Goal: Transaction & Acquisition: Subscribe to service/newsletter

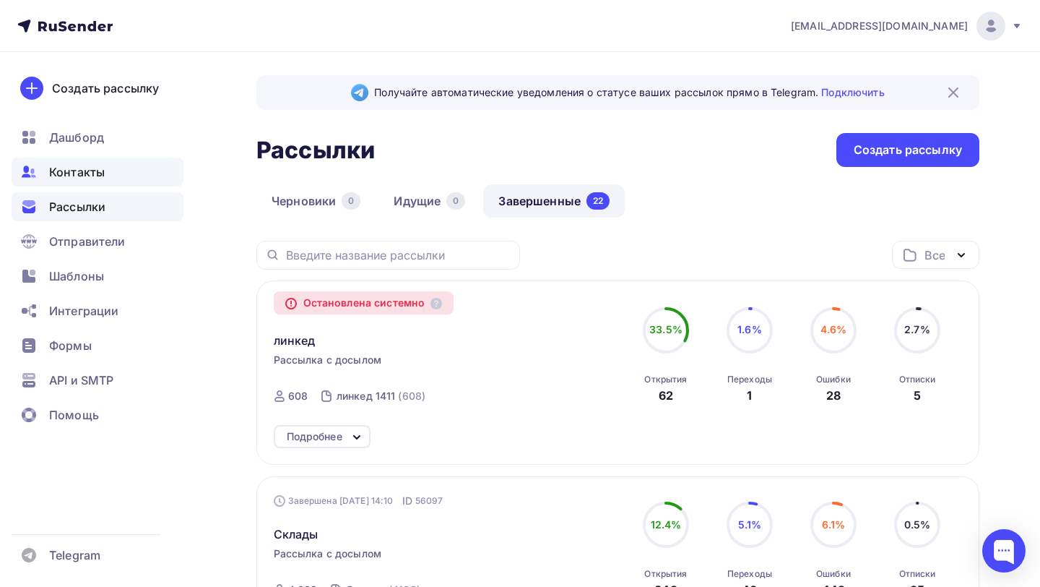
click at [72, 164] on span "Контакты" at bounding box center [77, 171] width 56 height 17
click at [129, 172] on div "Контакты" at bounding box center [98, 171] width 172 height 29
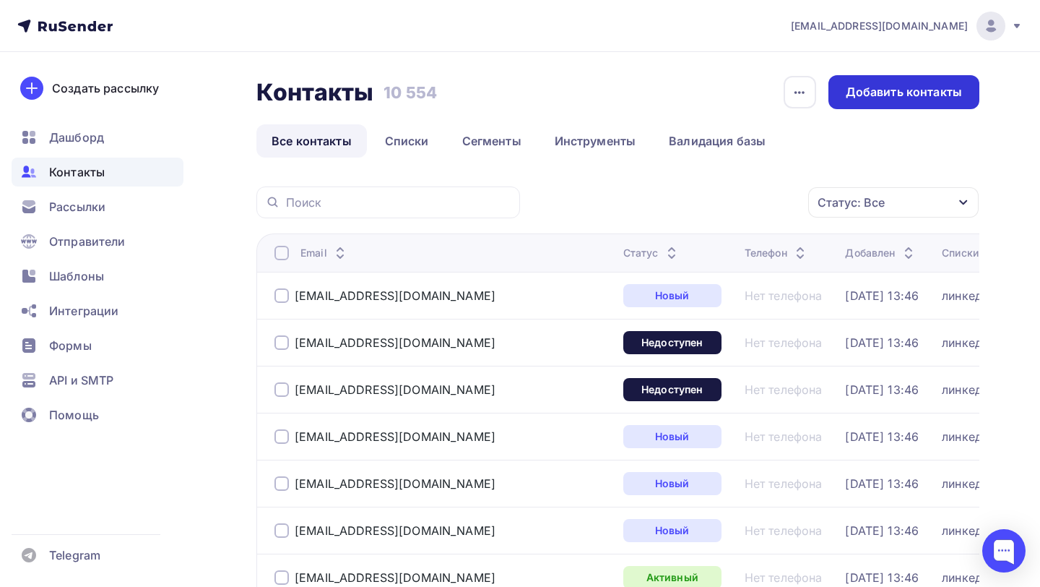
click at [888, 103] on div "Добавить контакты" at bounding box center [904, 92] width 151 height 34
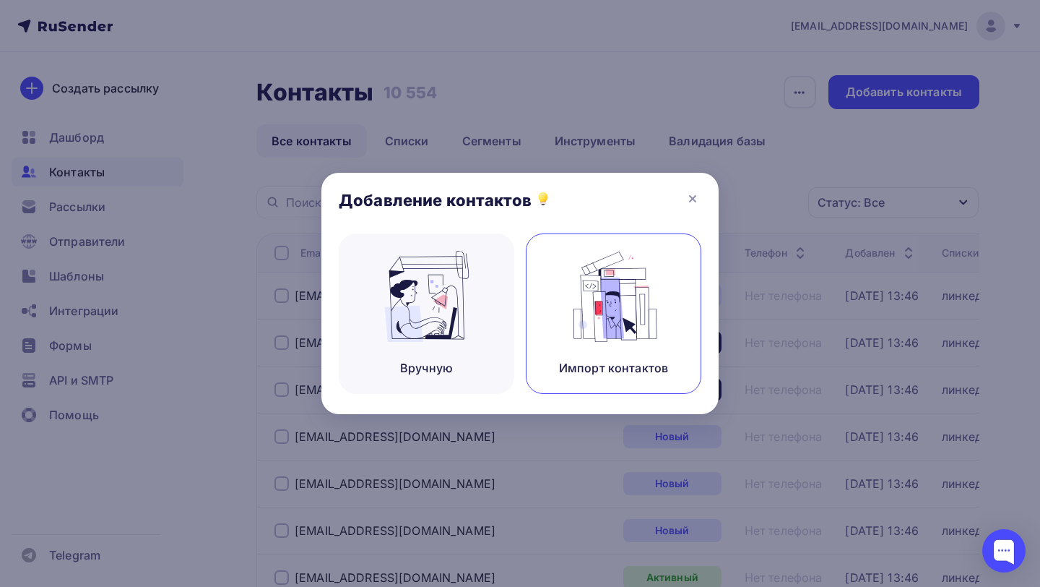
click at [578, 321] on img at bounding box center [614, 296] width 97 height 91
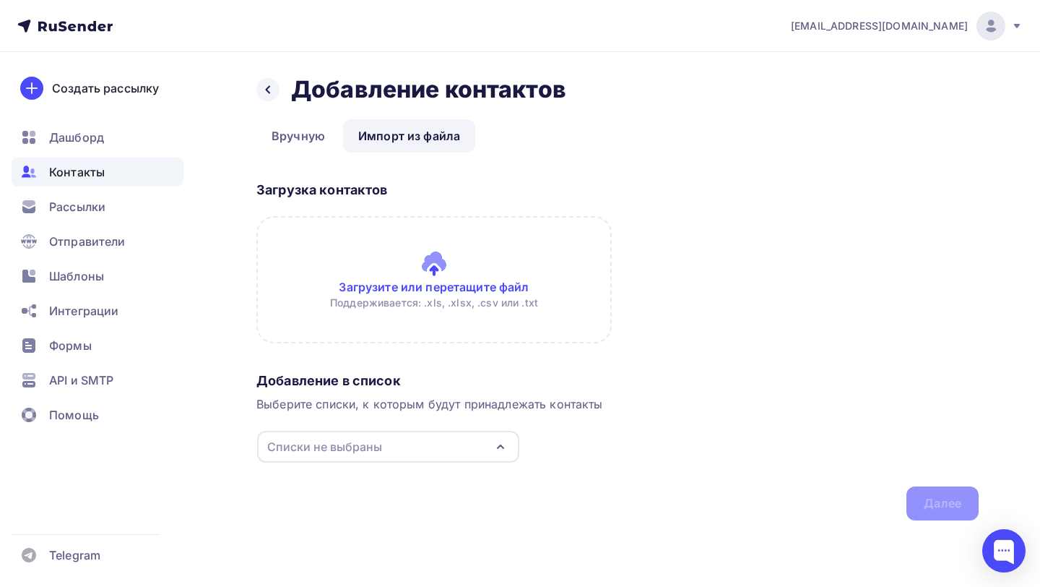
click at [408, 270] on input "file" at bounding box center [433, 279] width 355 height 127
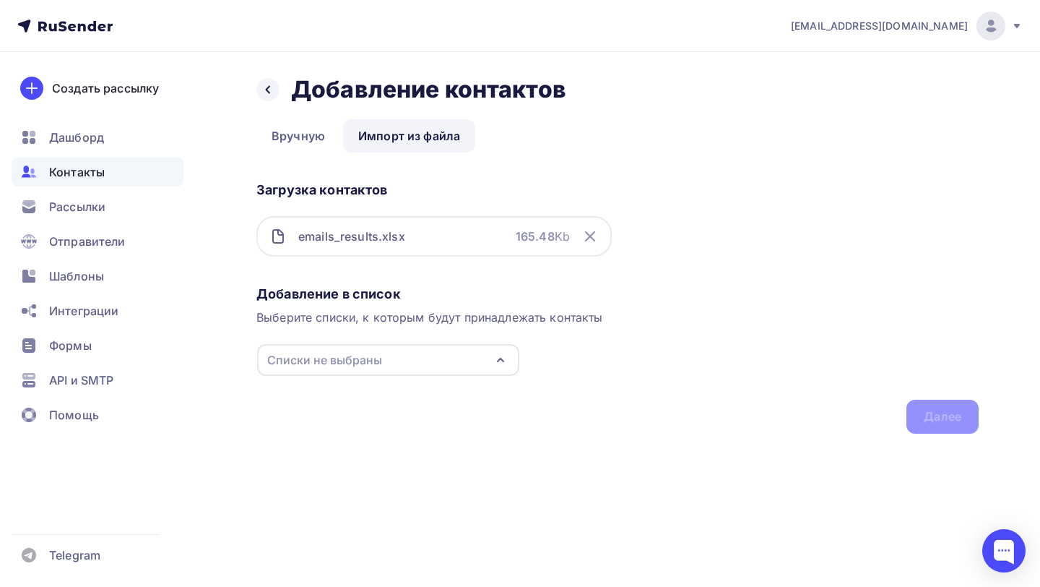
click at [430, 356] on div "Списки не выбраны" at bounding box center [388, 360] width 262 height 32
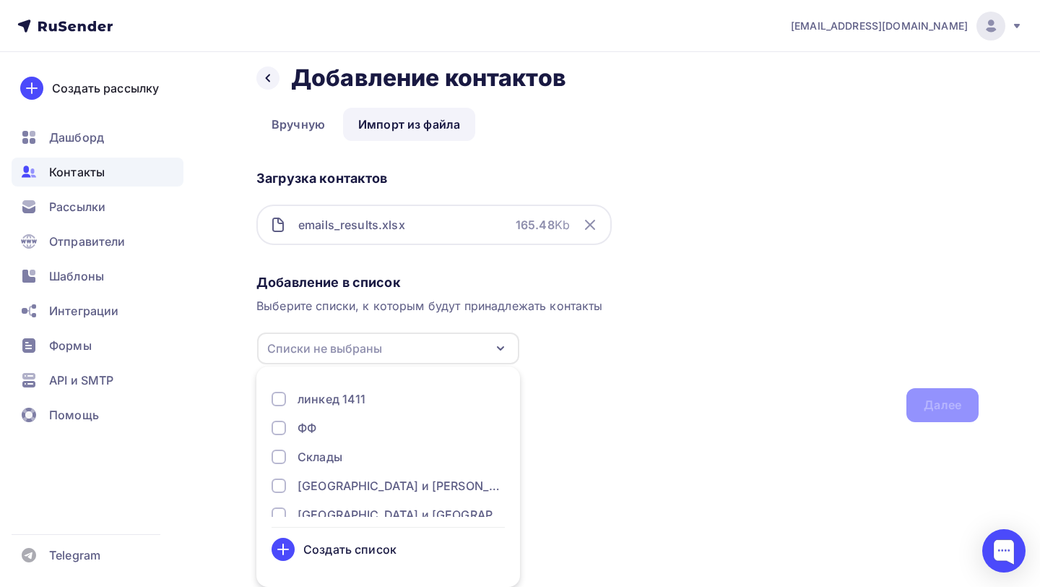
click at [326, 545] on div "Создать список" at bounding box center [349, 548] width 93 height 17
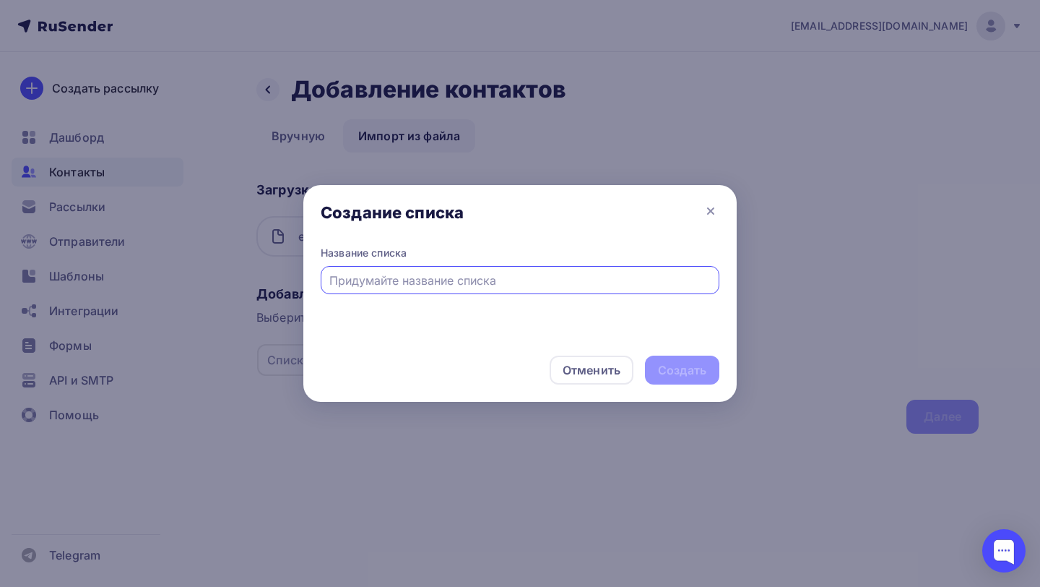
scroll to position [0, 0]
click at [436, 290] on div at bounding box center [520, 280] width 399 height 28
click at [436, 280] on input "text" at bounding box center [520, 280] width 382 height 17
type input "Производства"
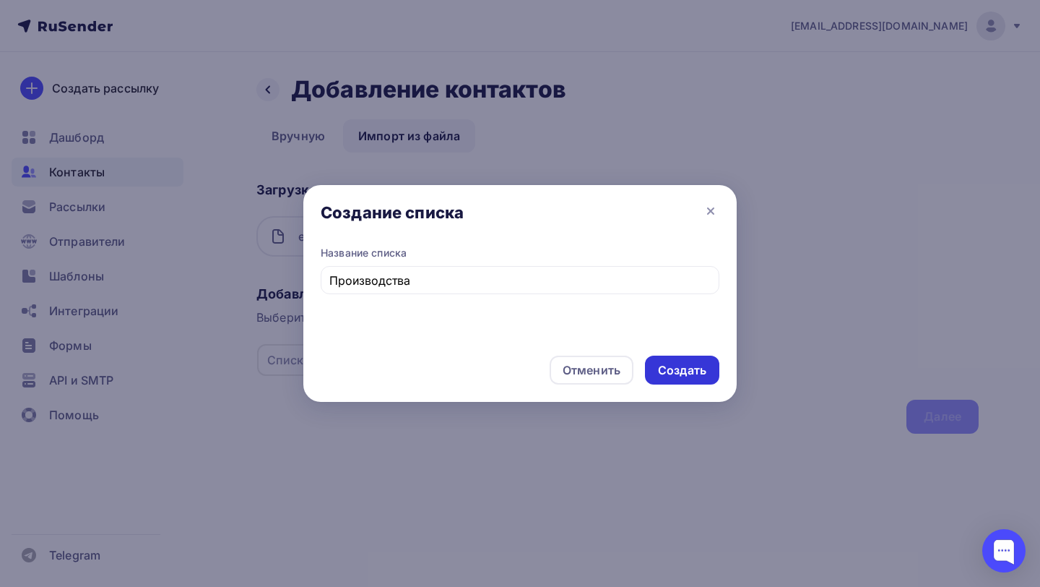
click at [702, 370] on div "Создать" at bounding box center [682, 370] width 48 height 17
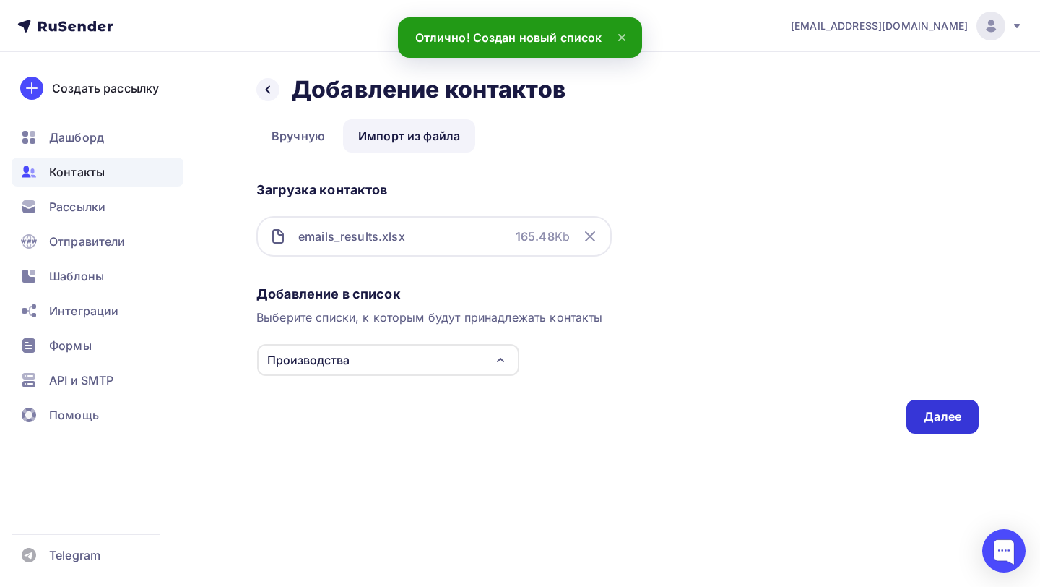
click at [941, 421] on div "Далее" at bounding box center [943, 416] width 38 height 17
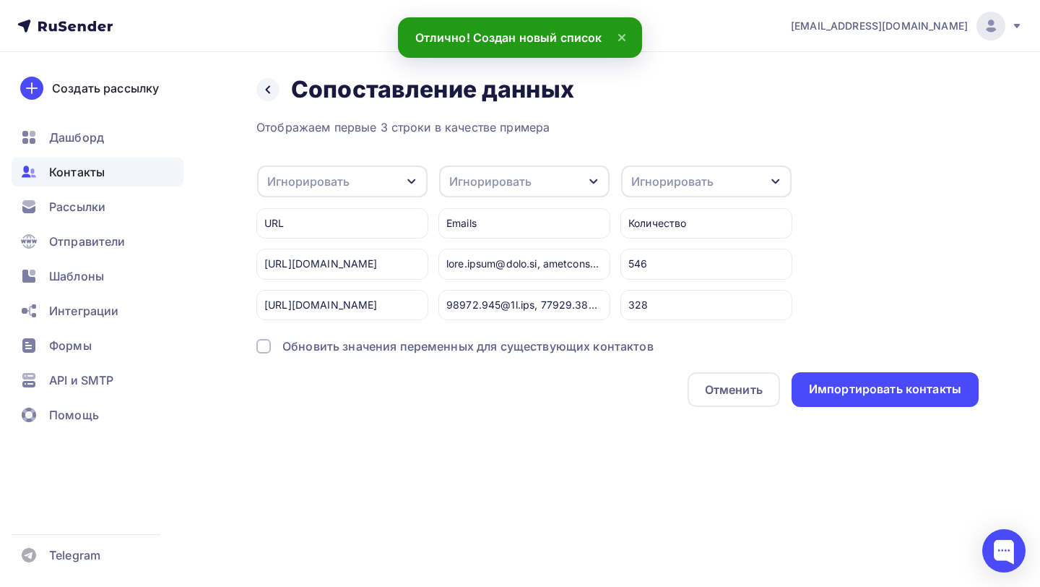
click at [522, 184] on div "Игнорировать" at bounding box center [490, 181] width 82 height 17
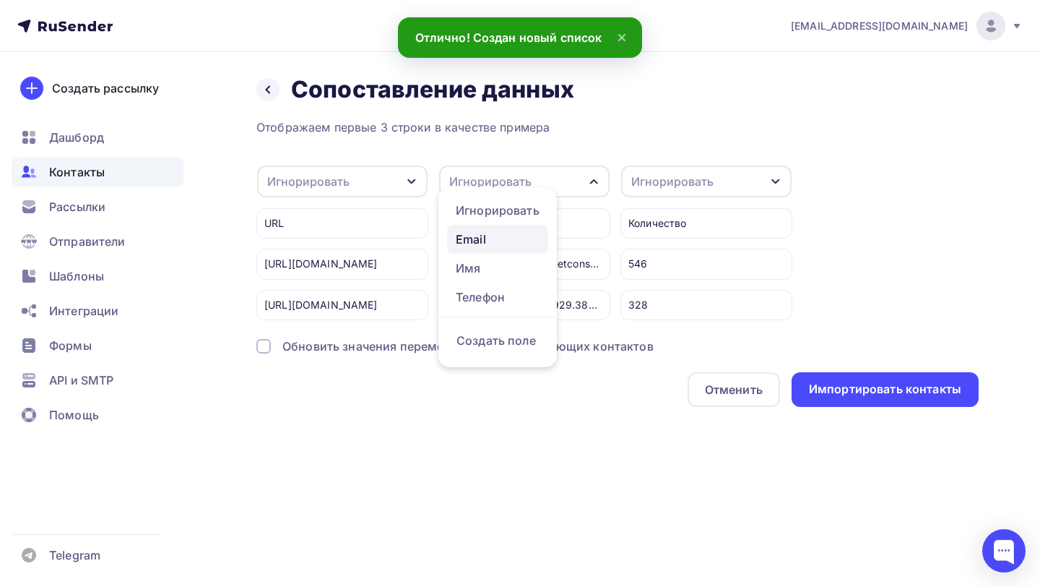
click at [498, 244] on div "Email" at bounding box center [498, 238] width 84 height 17
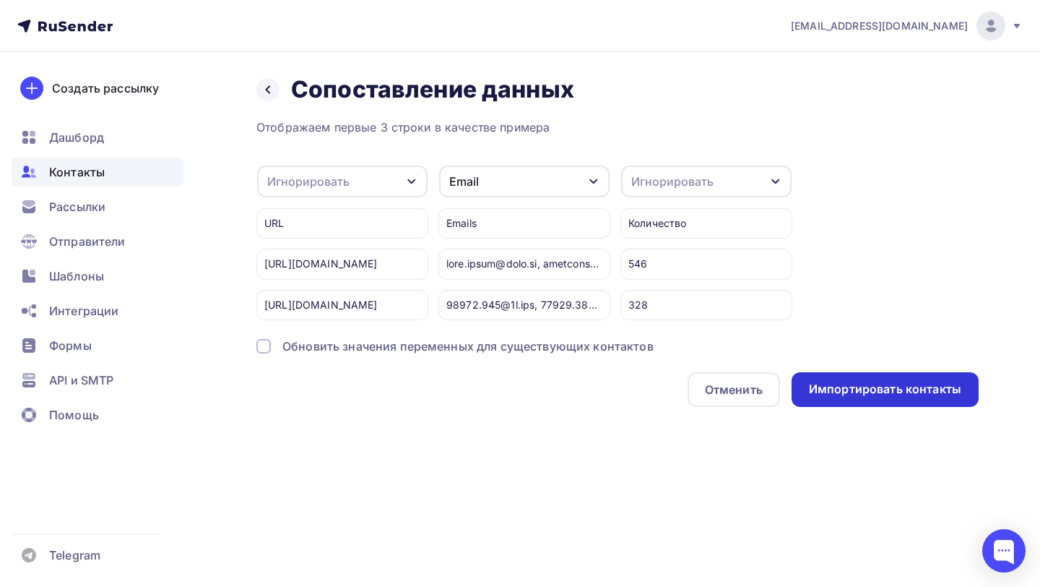
click at [850, 389] on div "Импортировать контакты" at bounding box center [885, 389] width 152 height 17
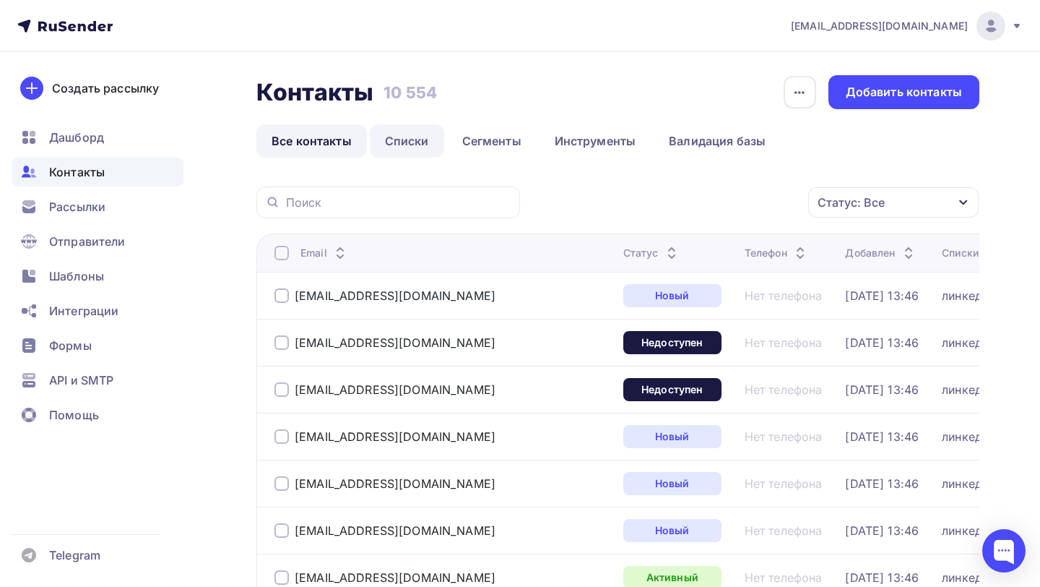
click at [433, 150] on link "Списки" at bounding box center [407, 140] width 74 height 33
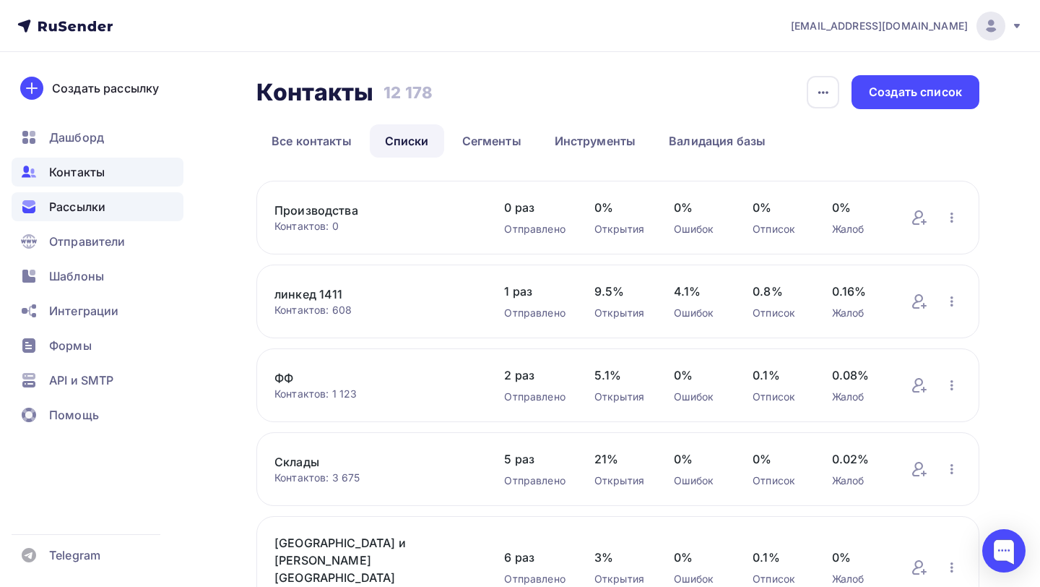
click at [85, 199] on span "Рассылки" at bounding box center [77, 206] width 56 height 17
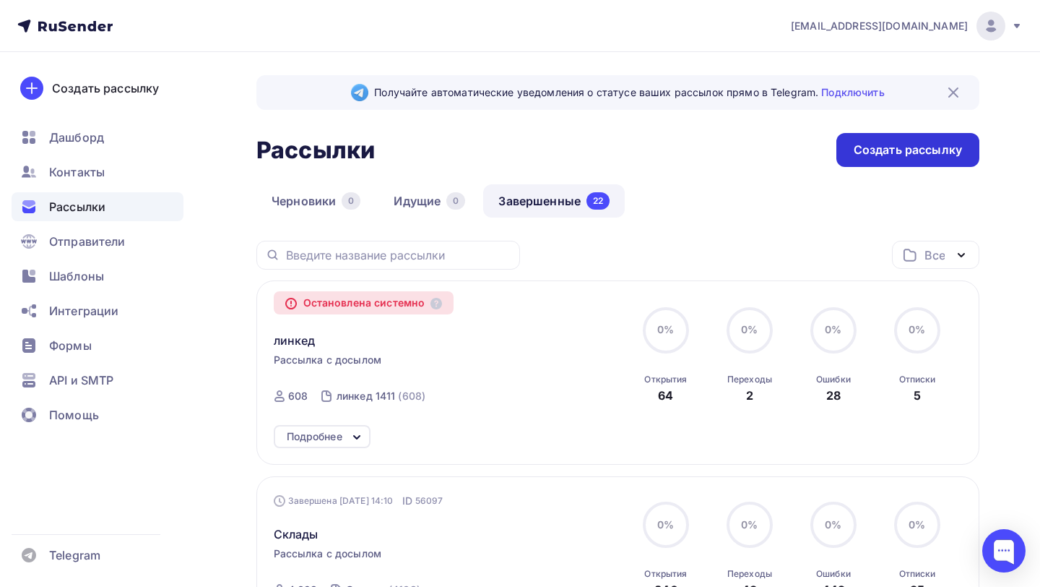
click at [884, 148] on div "Создать рассылку" at bounding box center [908, 150] width 108 height 17
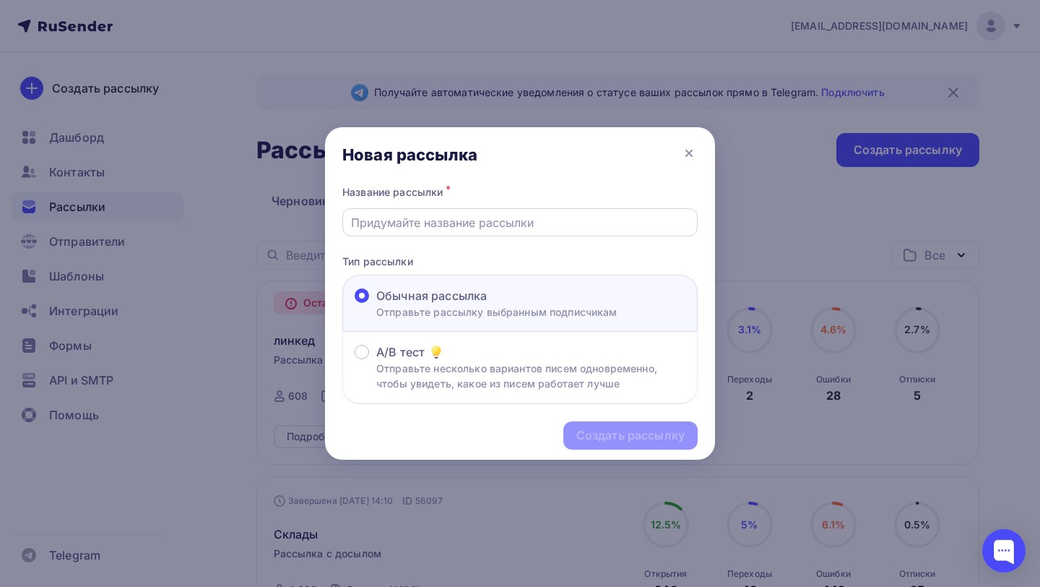
click at [500, 221] on input "text" at bounding box center [520, 222] width 339 height 17
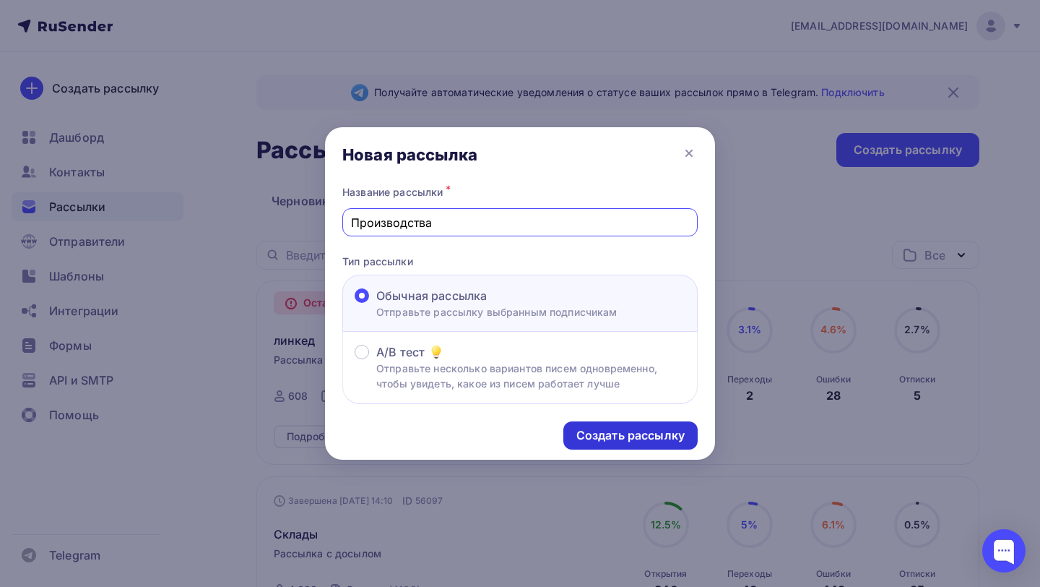
type input "Производства"
click at [654, 442] on div "Создать рассылку" at bounding box center [630, 435] width 108 height 17
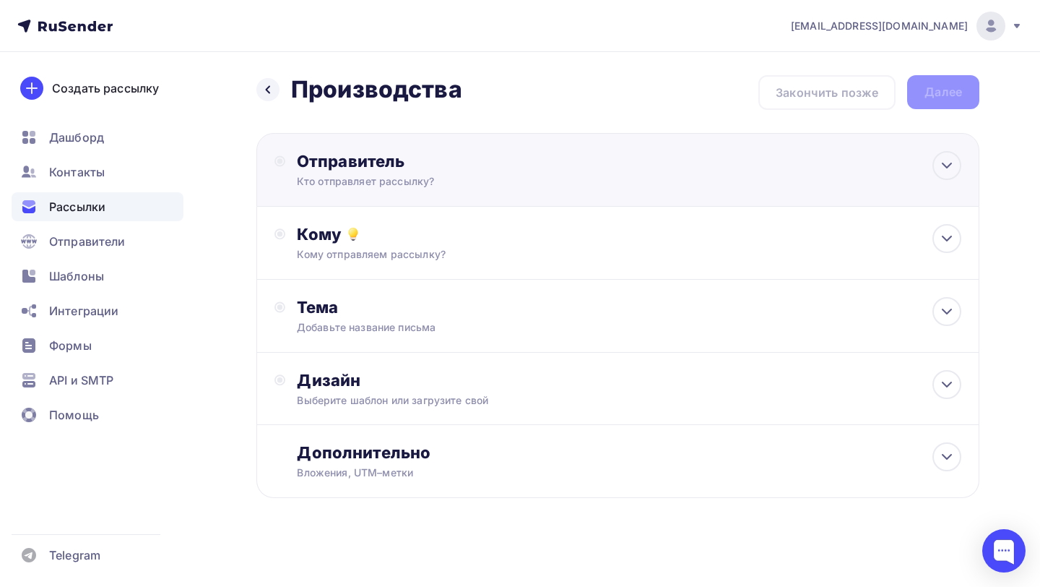
click at [489, 183] on div "Кто отправляет рассылку?" at bounding box center [438, 181] width 282 height 14
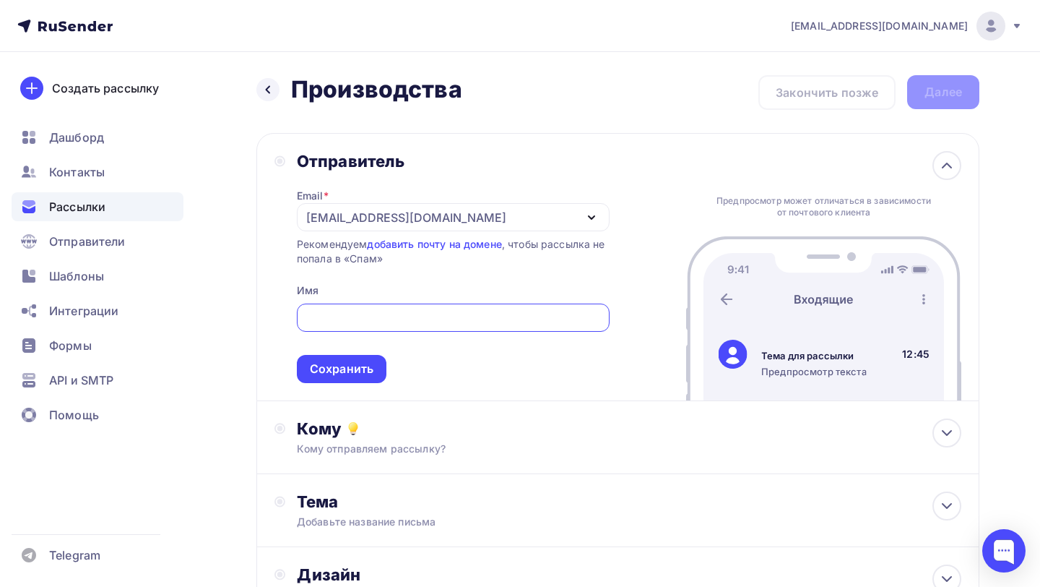
click at [420, 220] on div "[EMAIL_ADDRESS][DOMAIN_NAME]" at bounding box center [453, 217] width 313 height 28
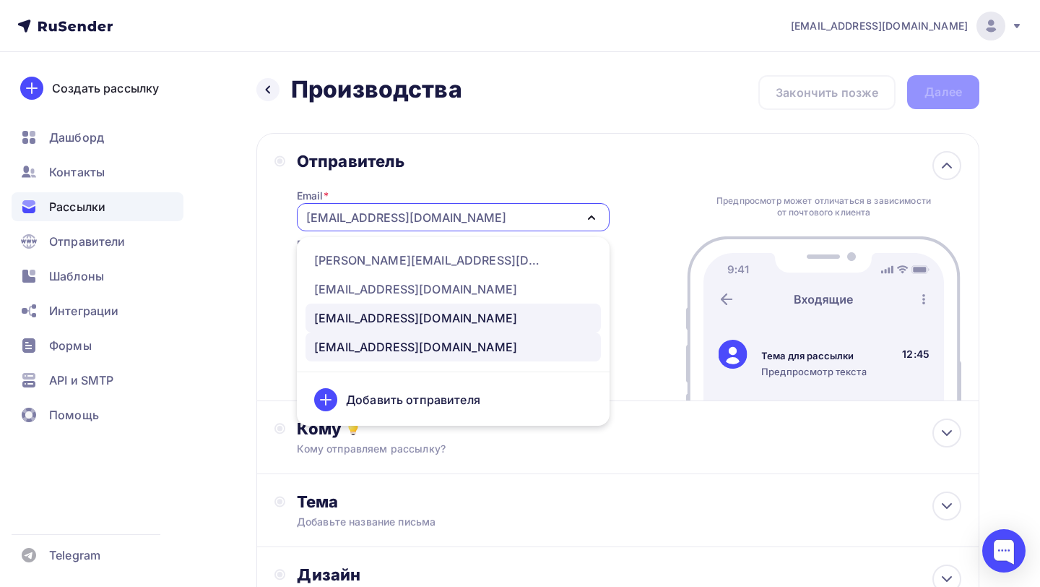
click at [372, 319] on div "press@ubirator.com" at bounding box center [415, 317] width 203 height 17
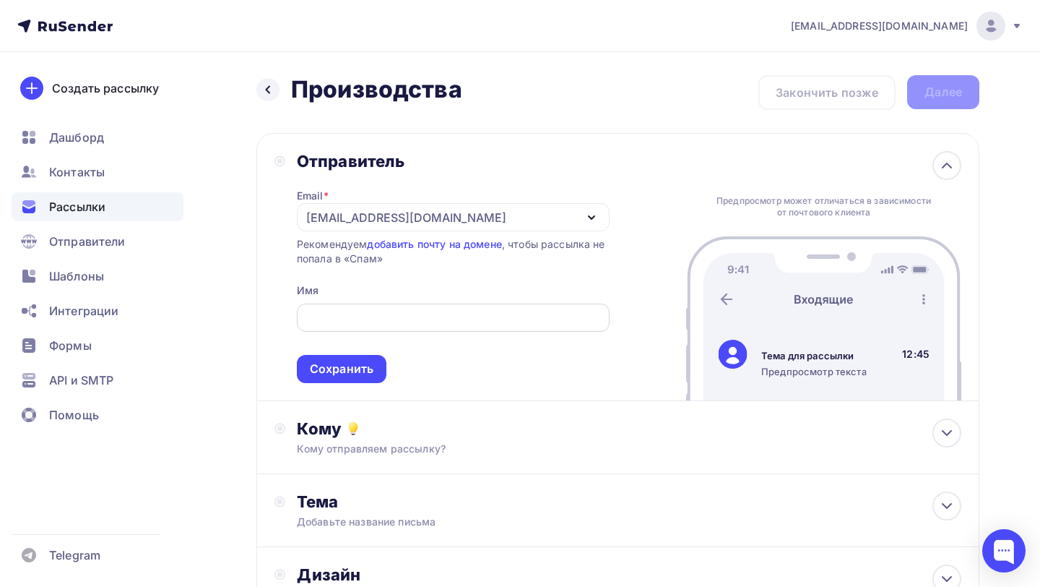
click at [374, 319] on input "text" at bounding box center [453, 317] width 296 height 17
paste input "Алексей Гаврилов"
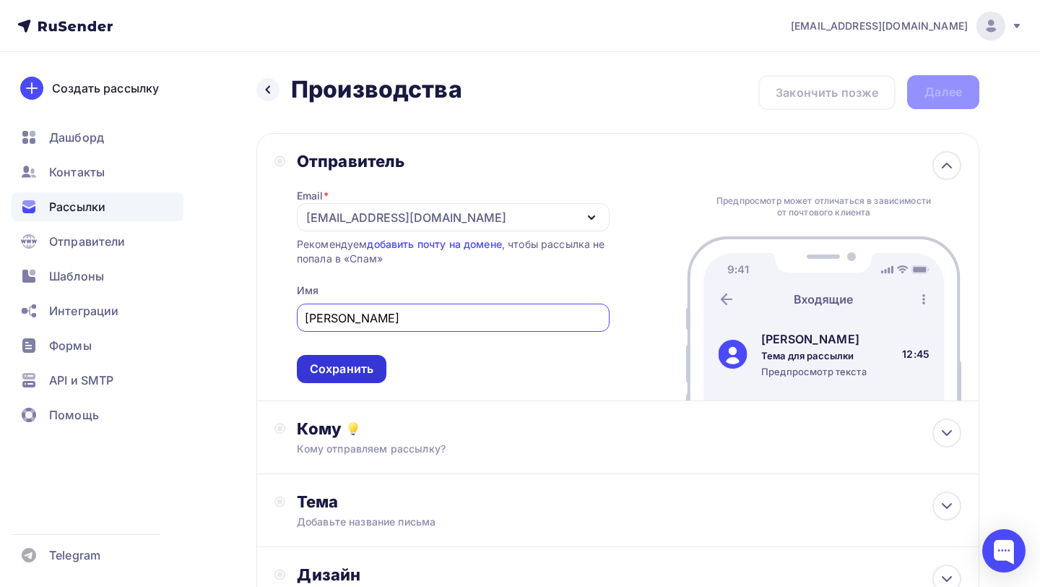
type input "Алексей Гаврилов"
click at [370, 366] on div "Сохранить" at bounding box center [342, 368] width 64 height 17
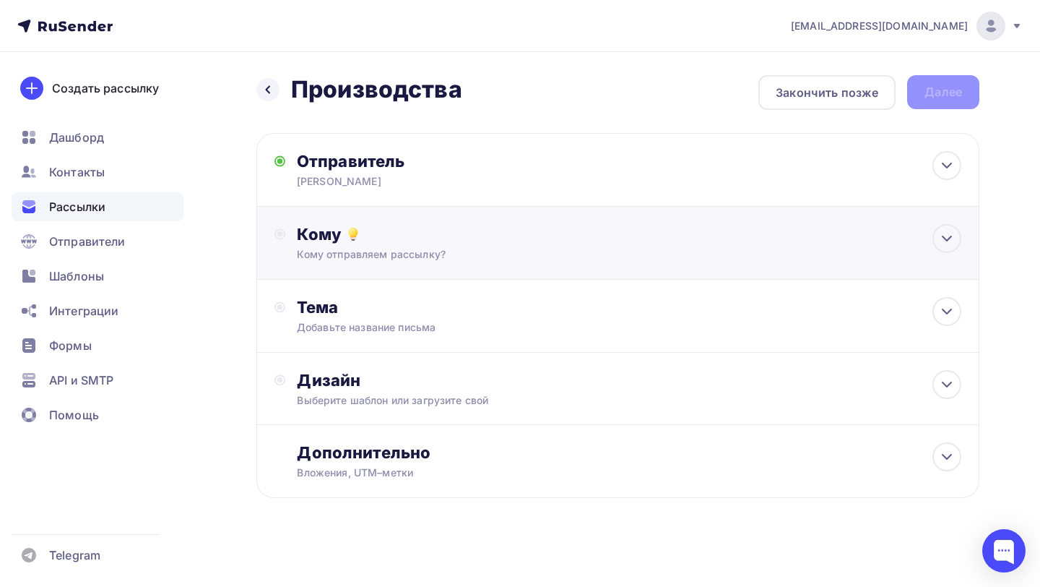
click at [462, 258] on div "Кому отправляем рассылку?" at bounding box center [596, 254] width 598 height 14
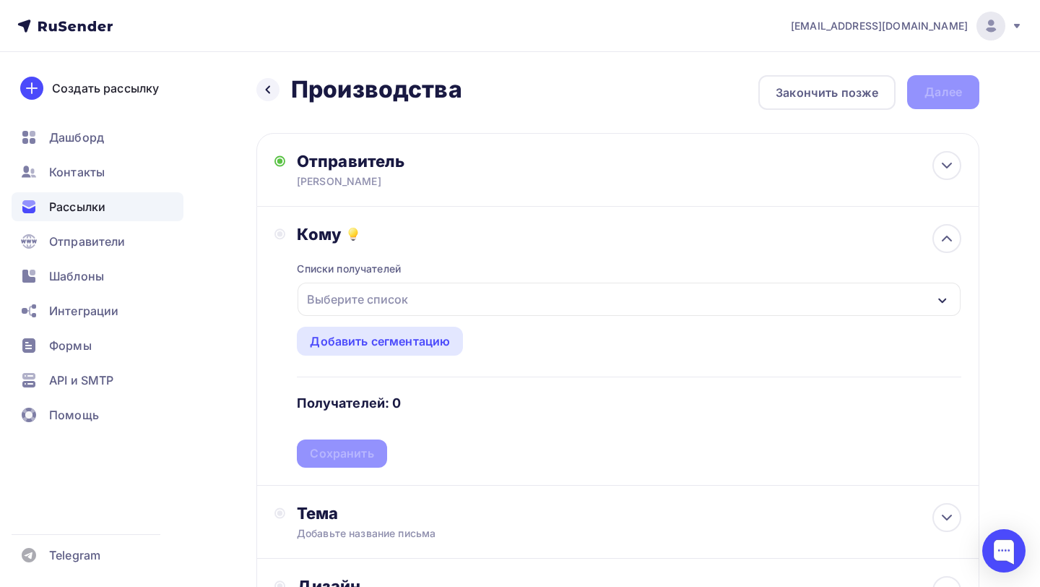
click at [435, 298] on div "Выберите список" at bounding box center [629, 298] width 663 height 33
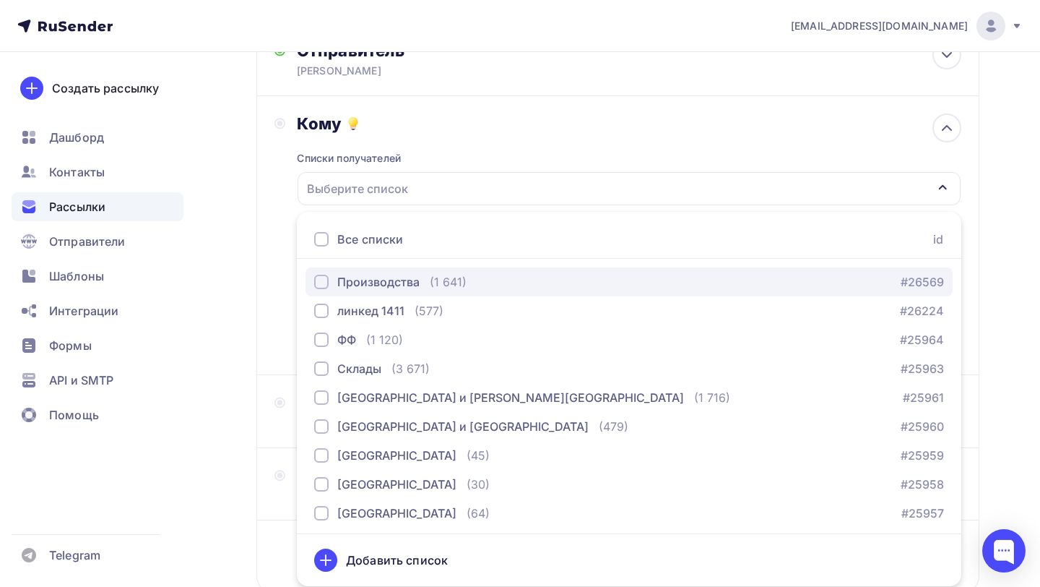
click at [324, 279] on div "button" at bounding box center [321, 281] width 14 height 14
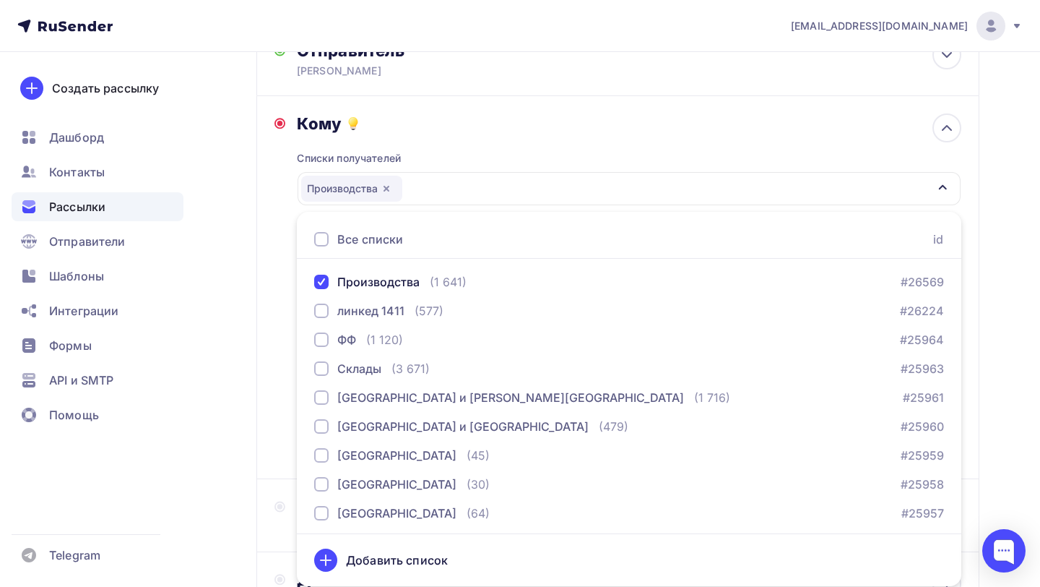
click at [283, 259] on div "Кому Списки получателей Производства Все списки id Производства (1 641) #26569 …" at bounding box center [617, 286] width 687 height 347
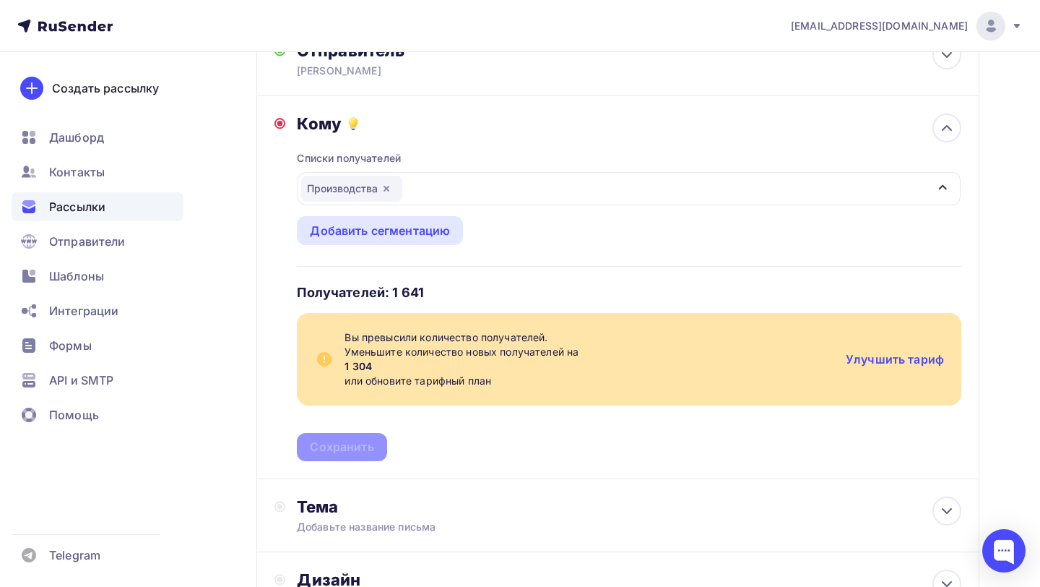
drag, startPoint x: 368, startPoint y: 351, endPoint x: 492, endPoint y: 384, distance: 127.7
click at [492, 384] on span "Уменьшите количество новых получателей на 1 304 или обновите тарифный план" at bounding box center [590, 366] width 490 height 43
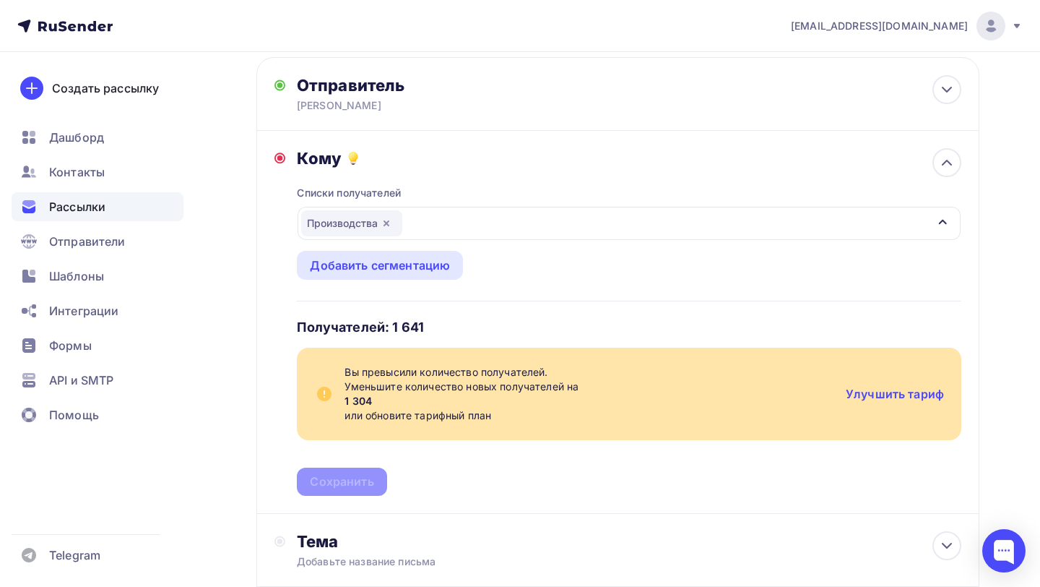
scroll to position [83, 0]
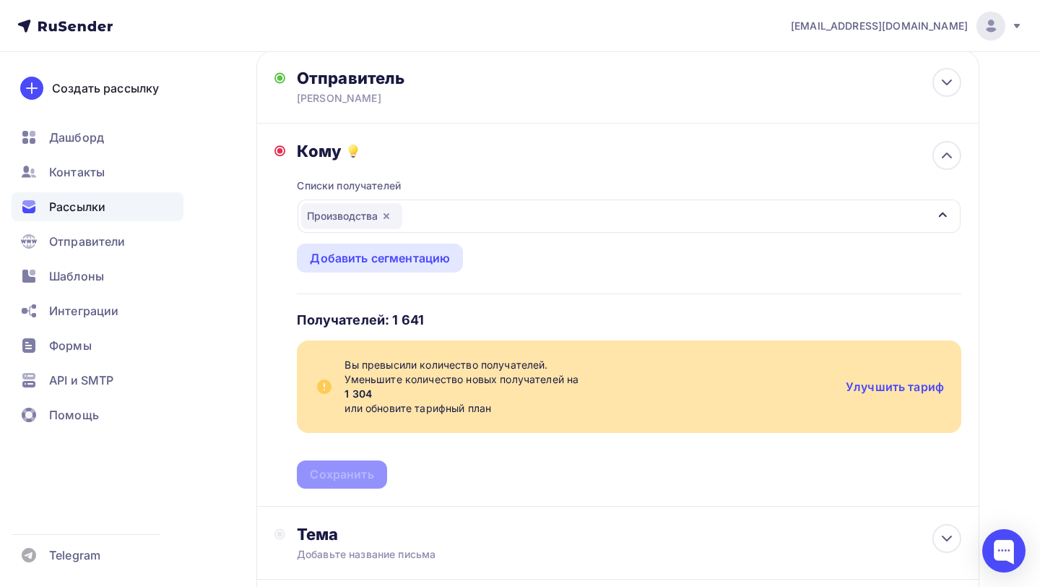
click at [492, 384] on span "Уменьшите количество новых получателей на 1 304 или обновите тарифный план" at bounding box center [590, 393] width 490 height 43
